Goal: Find specific page/section: Find specific page/section

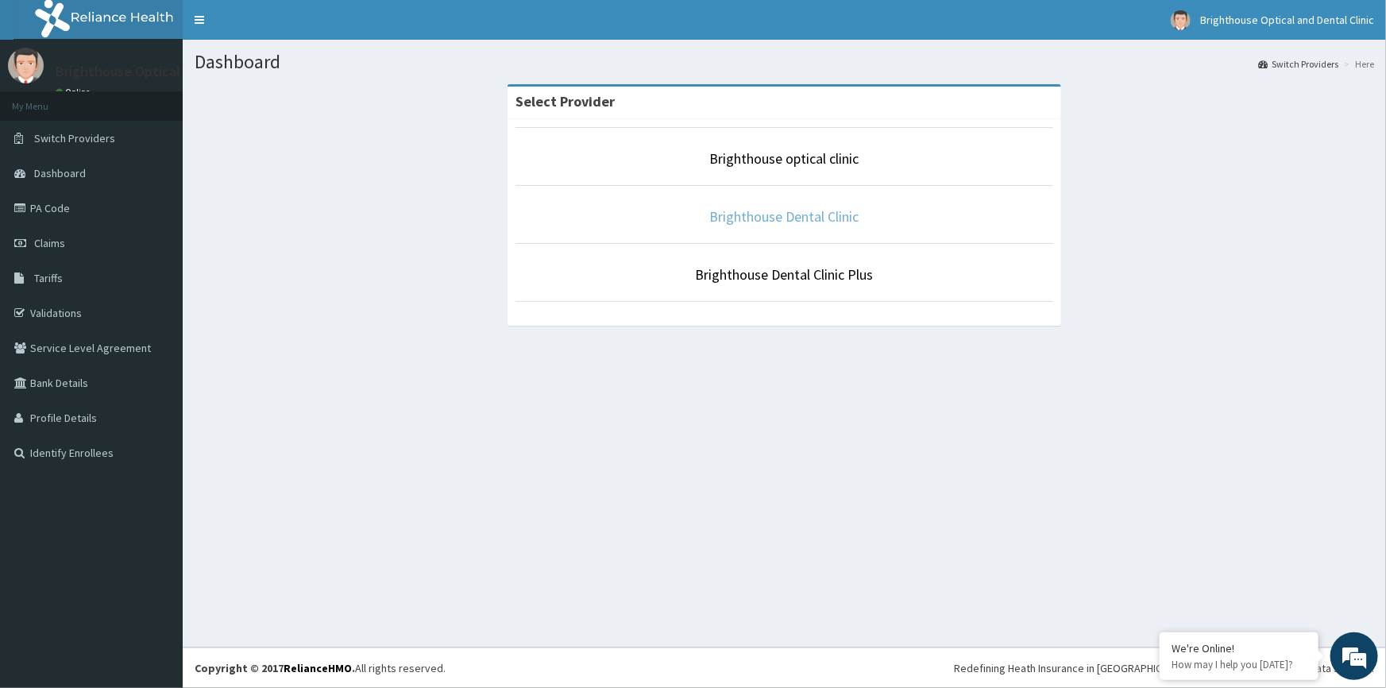
click at [818, 213] on li "Brighthouse Dental Clinic" at bounding box center [785, 214] width 539 height 59
click at [818, 216] on link "Brighthouse Dental Clinic" at bounding box center [784, 216] width 149 height 18
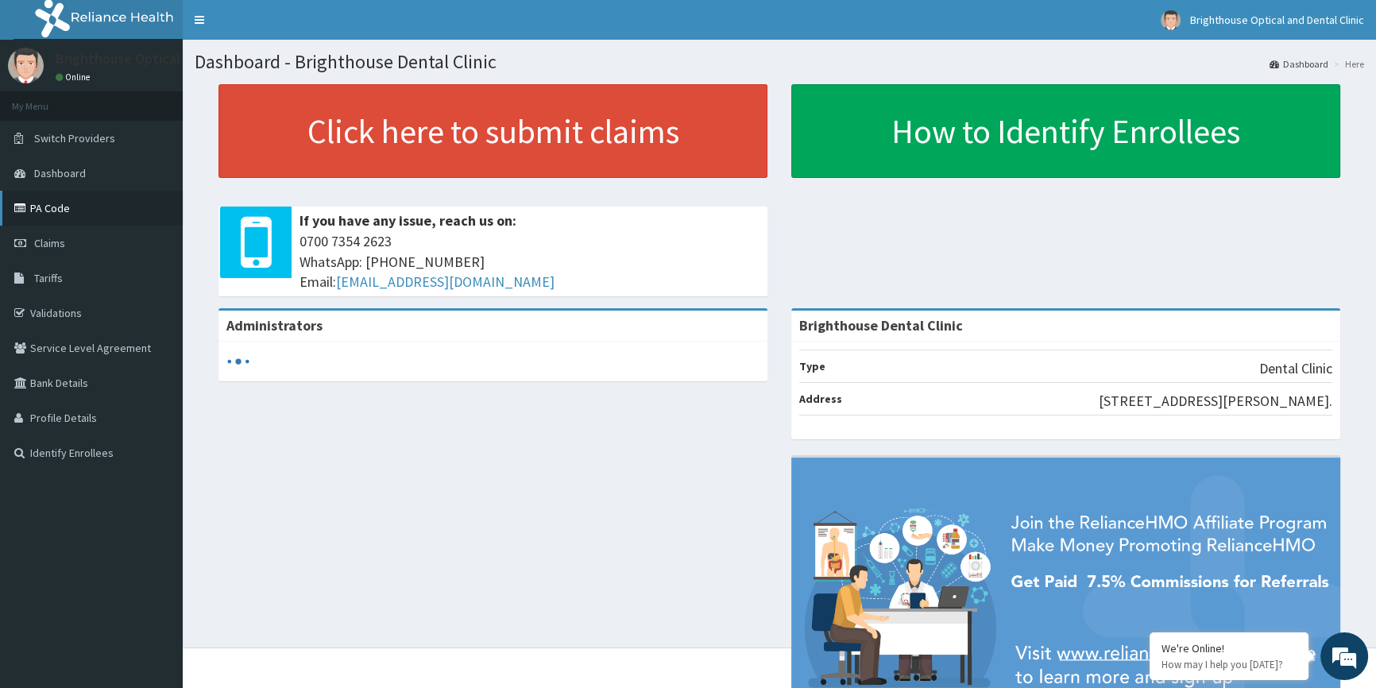
click at [79, 215] on link "PA Code" at bounding box center [91, 208] width 183 height 35
